Goal: Book appointment/travel/reservation

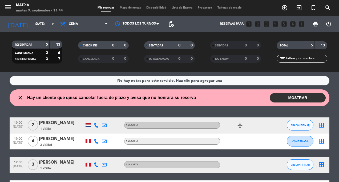
click at [44, 24] on input "[DATE]" at bounding box center [53, 23] width 42 height 9
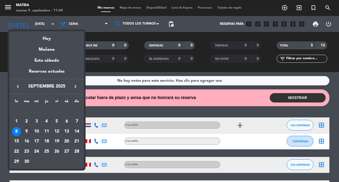
click at [34, 130] on div "10" at bounding box center [36, 131] width 9 height 9
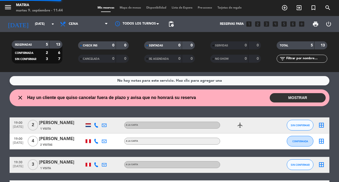
click at [24, 132] on div "19:00 [DATE]" at bounding box center [18, 125] width 17 height 16
click at [46, 24] on input "[DATE]" at bounding box center [53, 23] width 42 height 9
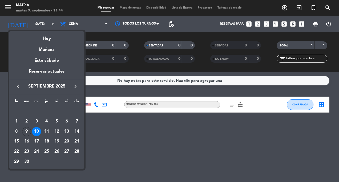
click at [26, 130] on div "9" at bounding box center [26, 131] width 9 height 9
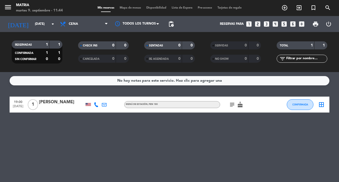
type input "[DATE]"
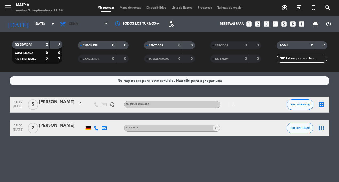
click at [80, 22] on span "Cena" at bounding box center [83, 24] width 53 height 12
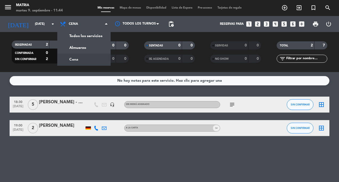
click at [80, 49] on div "menu MATRIA [DATE] 9. septiembre - 11:44 Mis reservas Mapa de mesas Disponibili…" at bounding box center [169, 36] width 339 height 72
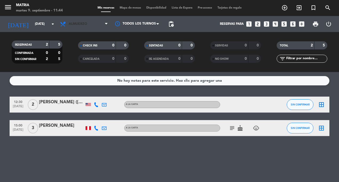
click at [82, 20] on span "Almuerzo" at bounding box center [83, 24] width 53 height 12
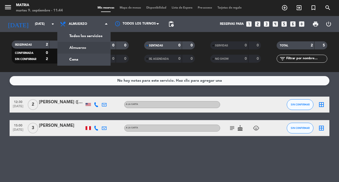
click at [43, 35] on div "RESERVADAS 2 5 CONFIRMADA 0 0 SIN CONFIRMAR 2 5 CHECK INS 0 0 CANCELADA 0 0 SEN…" at bounding box center [169, 52] width 339 height 40
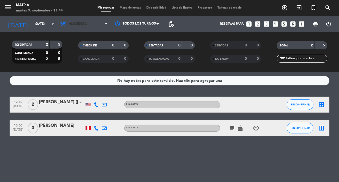
click at [79, 28] on span "Almuerzo" at bounding box center [83, 24] width 53 height 12
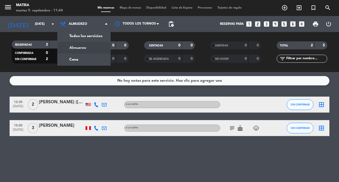
click at [75, 62] on div "menu MATRIA [DATE] 9. septiembre - 11:44 Mis reservas Mapa de mesas Disponibili…" at bounding box center [169, 36] width 339 height 72
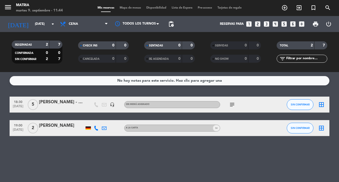
click at [233, 107] on icon "subject" at bounding box center [232, 104] width 6 height 6
